Goal: Task Accomplishment & Management: Use online tool/utility

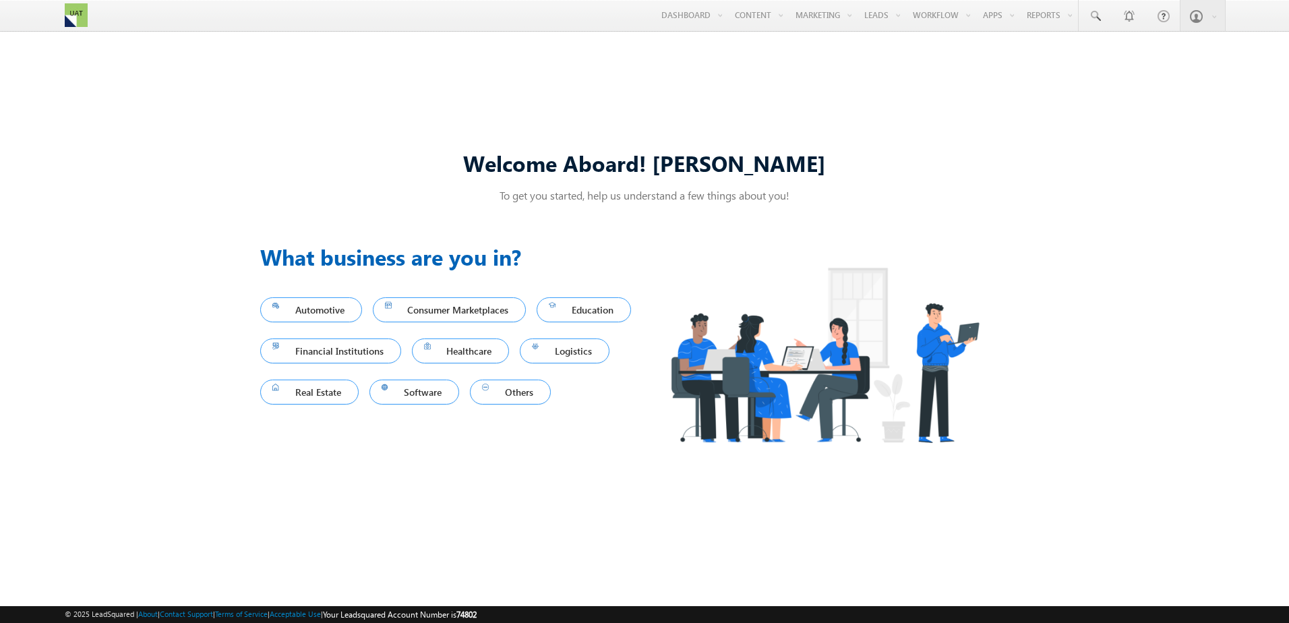
click at [1057, 338] on div "Welcome Aboard! Brandon To get you started, help us understand a few things abo…" at bounding box center [644, 310] width 1289 height 533
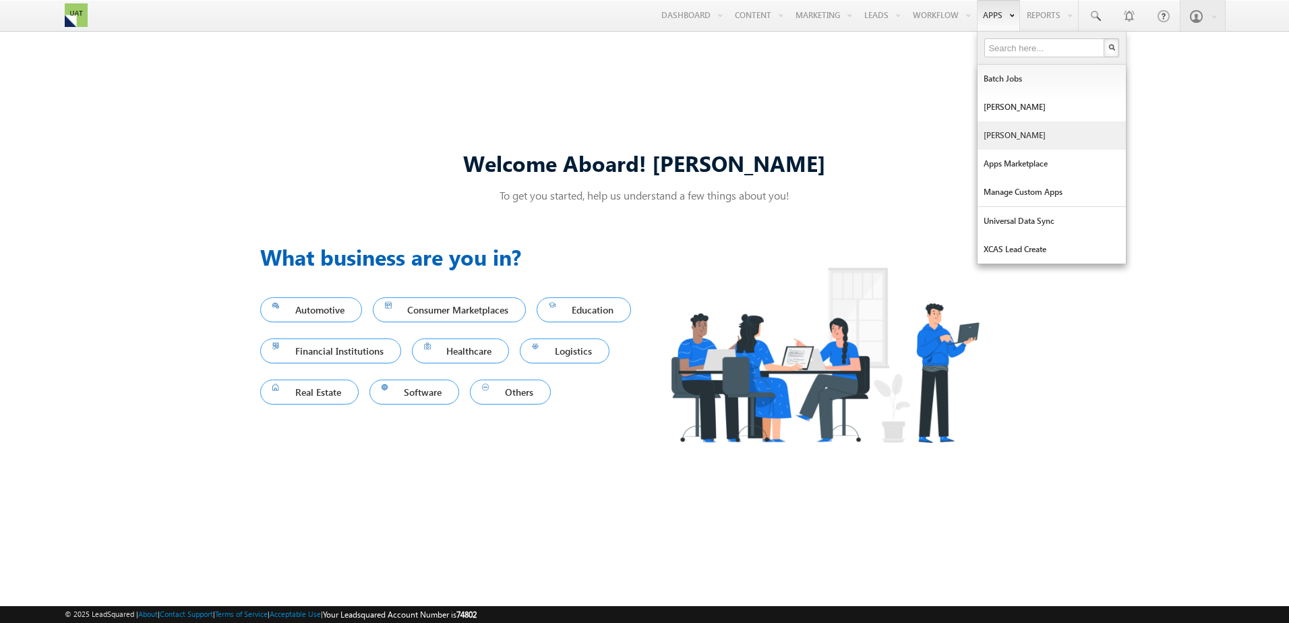
click at [1046, 135] on link "[PERSON_NAME]" at bounding box center [1052, 135] width 148 height 28
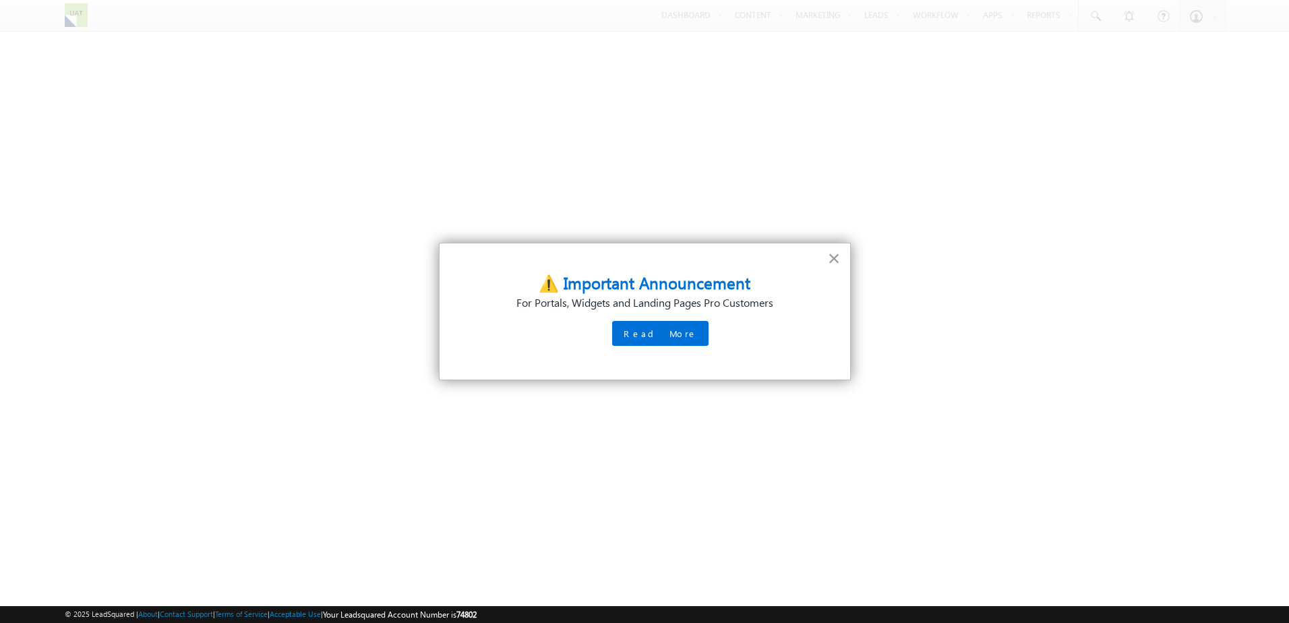
click at [839, 258] on button "×" at bounding box center [834, 258] width 13 height 22
